Goal: Task Accomplishment & Management: Complete application form

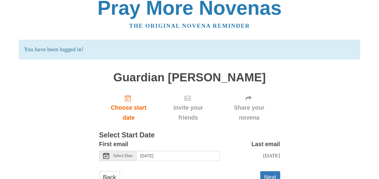
scroll to position [29, 0]
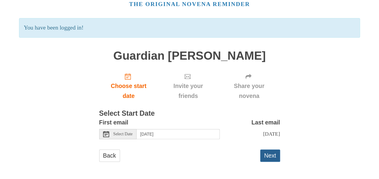
click at [271, 157] on button "Next" at bounding box center [270, 156] width 20 height 12
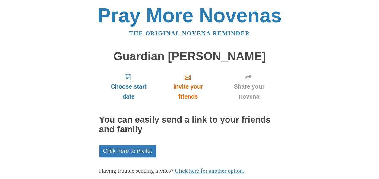
scroll to position [35, 0]
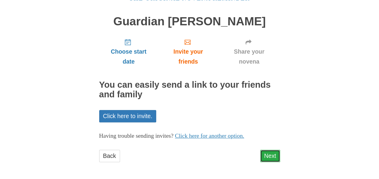
click at [274, 154] on link "Next" at bounding box center [270, 156] width 20 height 12
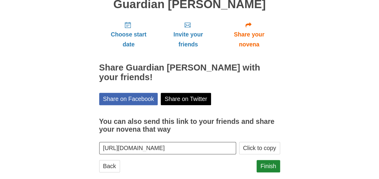
scroll to position [62, 0]
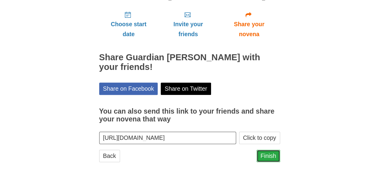
click at [267, 155] on link "Finish" at bounding box center [269, 156] width 24 height 12
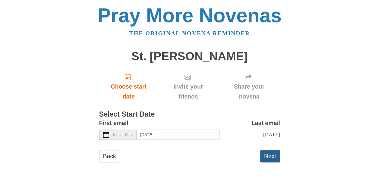
click at [270, 158] on button "Next" at bounding box center [270, 156] width 20 height 12
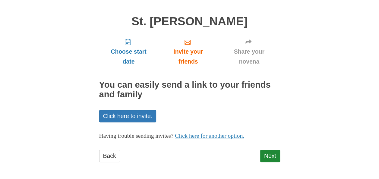
scroll to position [35, 0]
click at [269, 155] on link "Next" at bounding box center [270, 156] width 20 height 12
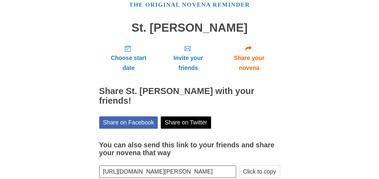
scroll to position [62, 0]
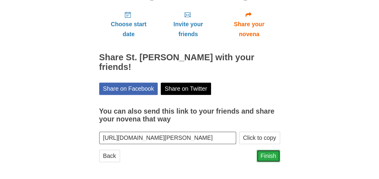
click at [273, 157] on link "Finish" at bounding box center [269, 156] width 24 height 12
